Goal: Task Accomplishment & Management: Manage account settings

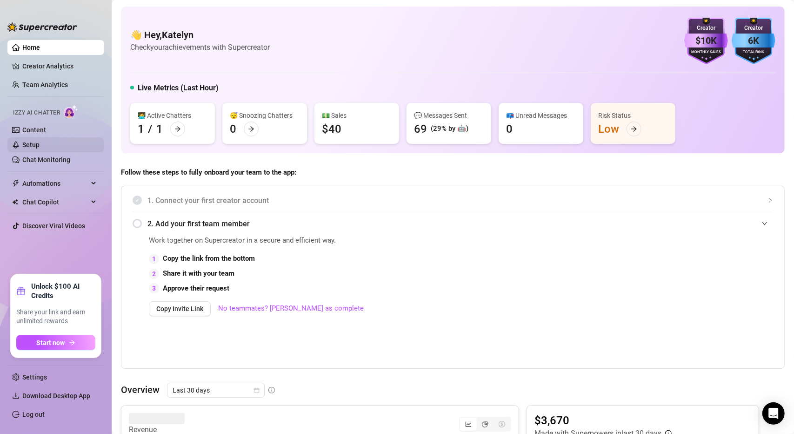
click at [40, 142] on link "Setup" at bounding box center [30, 144] width 17 height 7
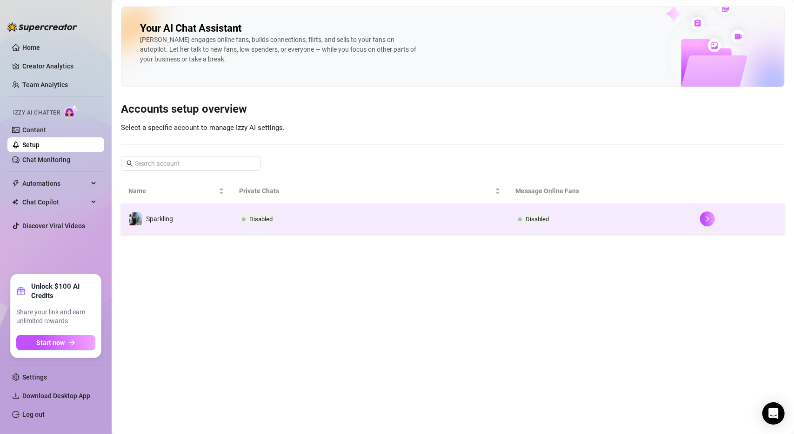
click at [377, 217] on td "Disabled" at bounding box center [370, 219] width 277 height 30
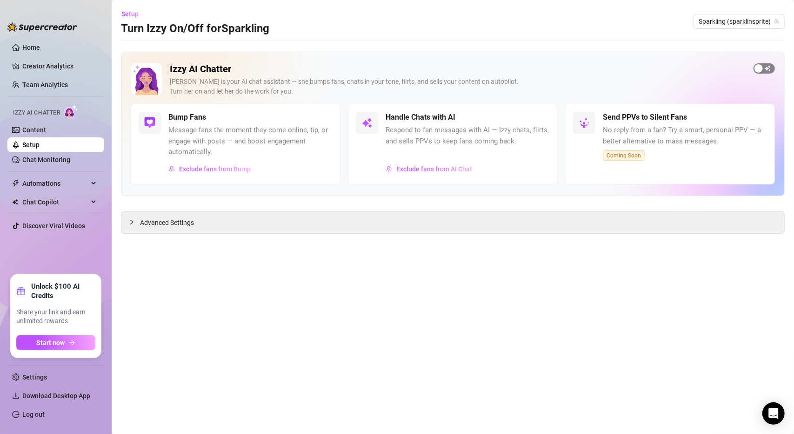
click at [763, 67] on div "button" at bounding box center [759, 68] width 8 height 8
click at [153, 222] on span "Advanced Settings" at bounding box center [167, 222] width 54 height 10
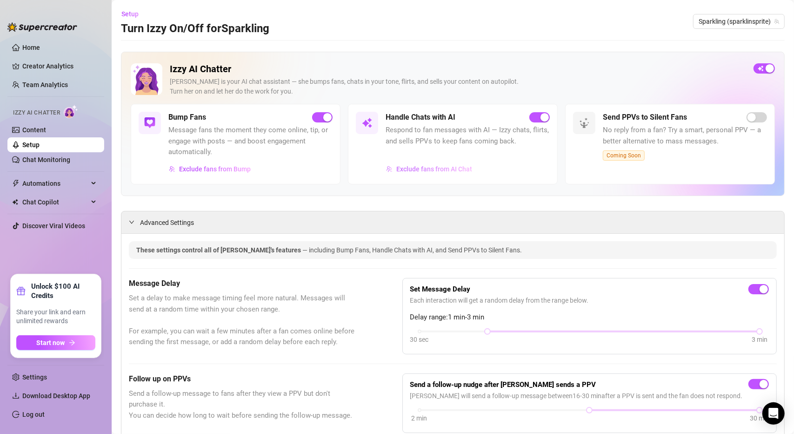
click at [431, 171] on span "Exclude fans from AI Chat" at bounding box center [434, 168] width 76 height 7
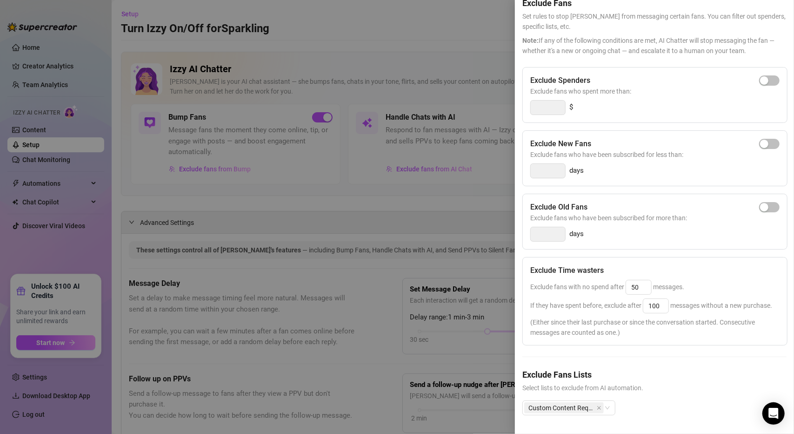
scroll to position [60, 0]
click at [640, 280] on input "50" at bounding box center [638, 287] width 25 height 14
drag, startPoint x: 643, startPoint y: 270, endPoint x: 630, endPoint y: 270, distance: 13.5
click at [630, 280] on input "50" at bounding box center [638, 287] width 25 height 14
click at [631, 280] on input "00" at bounding box center [638, 287] width 25 height 14
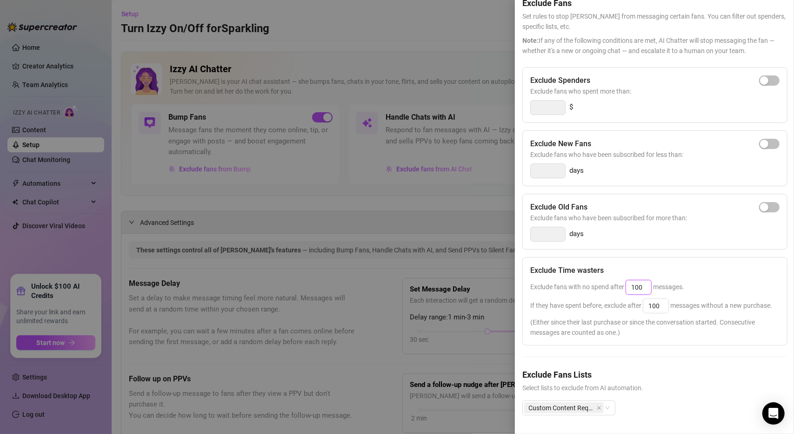
type input "100"
click at [716, 262] on div "Exclude Time wasters Exclude fans with no spend after 100 messages. If they hav…" at bounding box center [655, 301] width 265 height 88
drag, startPoint x: 661, startPoint y: 293, endPoint x: 651, endPoint y: 292, distance: 10.3
click at [651, 299] on input "100" at bounding box center [656, 306] width 25 height 14
type input "300"
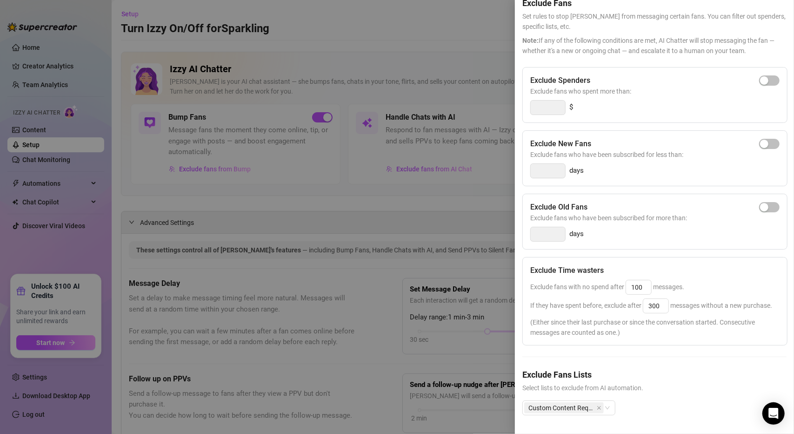
click at [698, 308] on div "Exclude Time wasters Exclude fans with no spend after 100 messages. If they hav…" at bounding box center [655, 301] width 265 height 88
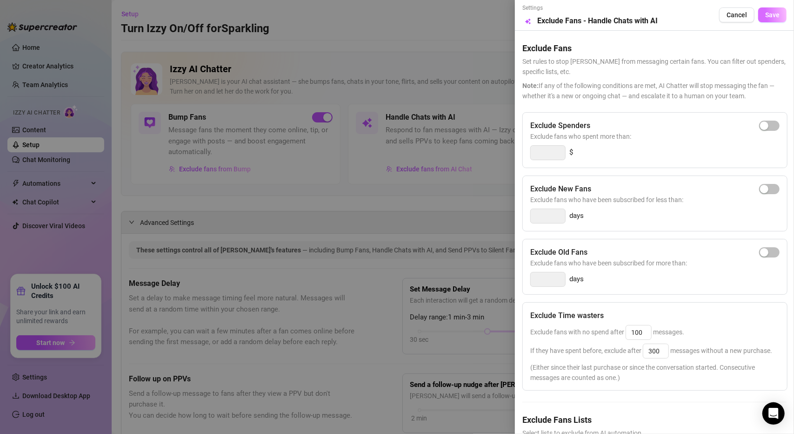
click at [765, 12] on span "Save" at bounding box center [772, 14] width 14 height 7
